Goal: Transaction & Acquisition: Purchase product/service

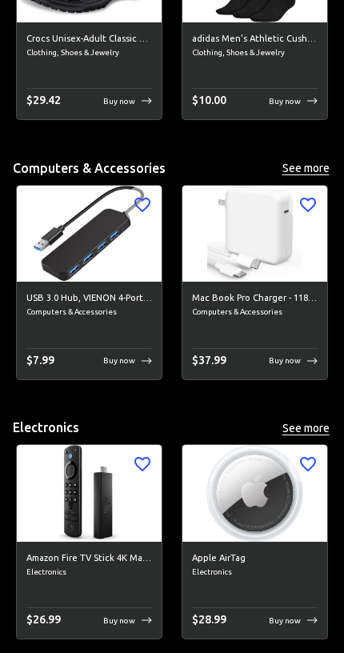
scroll to position [2774, 0]
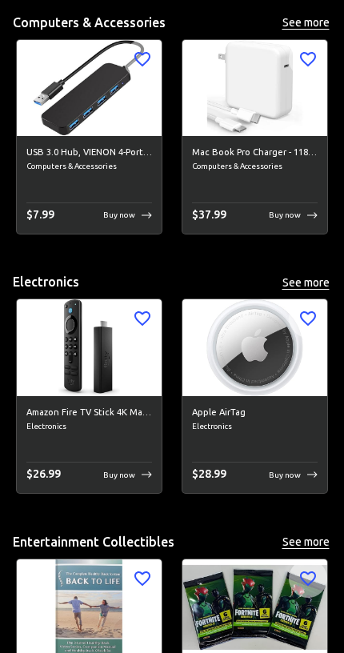
click at [137, 462] on div "$ 26.99 Buy now" at bounding box center [89, 473] width 126 height 22
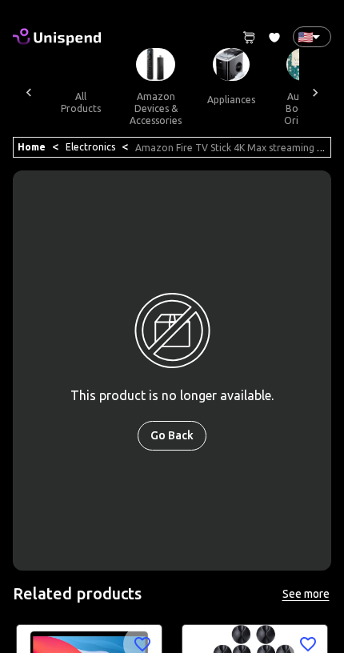
scroll to position [0, 701]
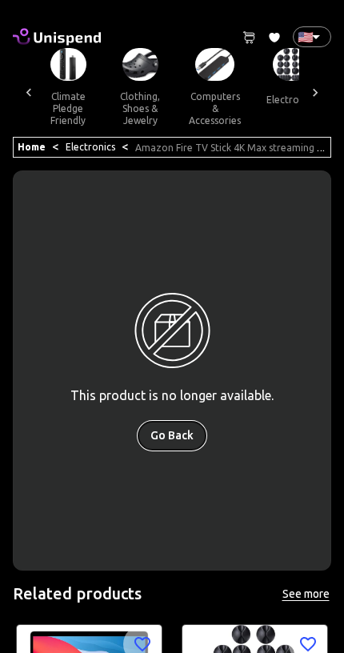
click at [181, 445] on button "Go Back" at bounding box center [172, 436] width 69 height 30
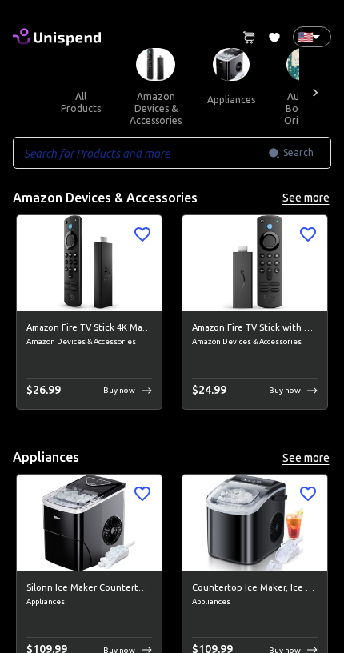
scroll to position [229, 0]
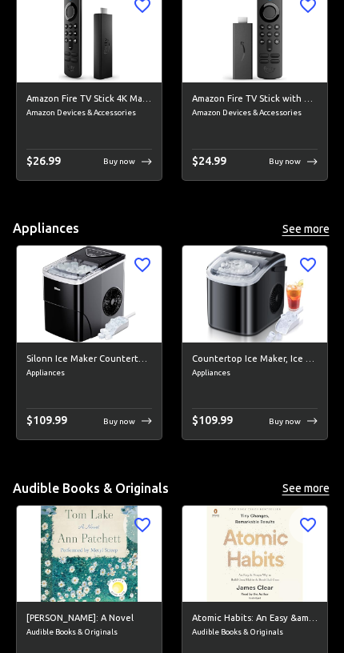
click at [263, 300] on img at bounding box center [255, 294] width 145 height 97
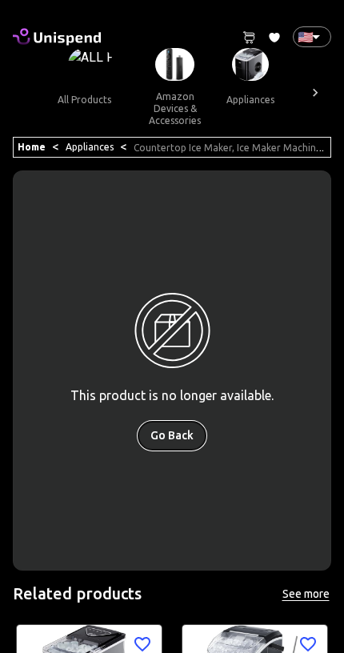
click at [175, 439] on button "Go Back" at bounding box center [172, 436] width 69 height 30
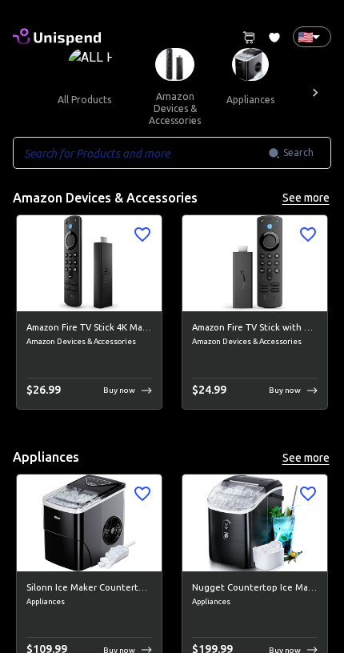
click at [249, 380] on div "$ 24.99 Buy now" at bounding box center [255, 389] width 126 height 22
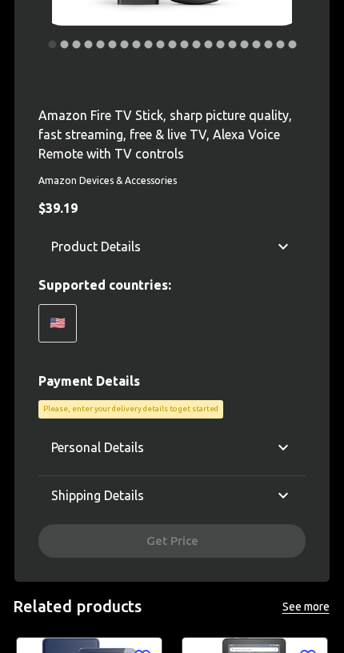
scroll to position [408, 0]
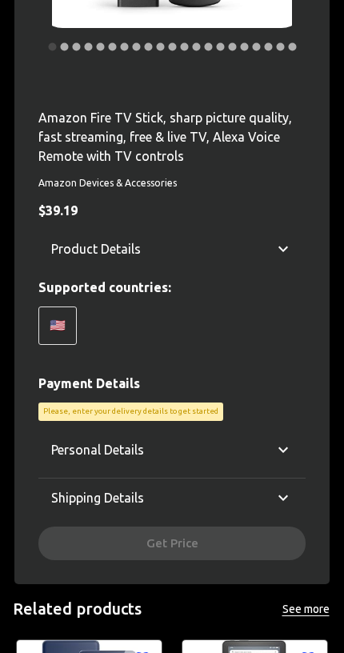
click at [283, 440] on icon at bounding box center [283, 449] width 19 height 19
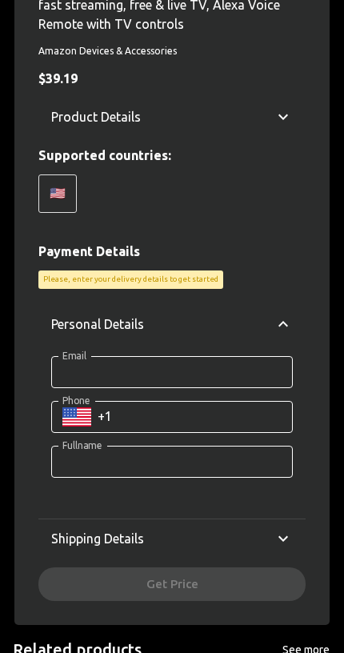
scroll to position [476, 0]
